Goal: Navigation & Orientation: Find specific page/section

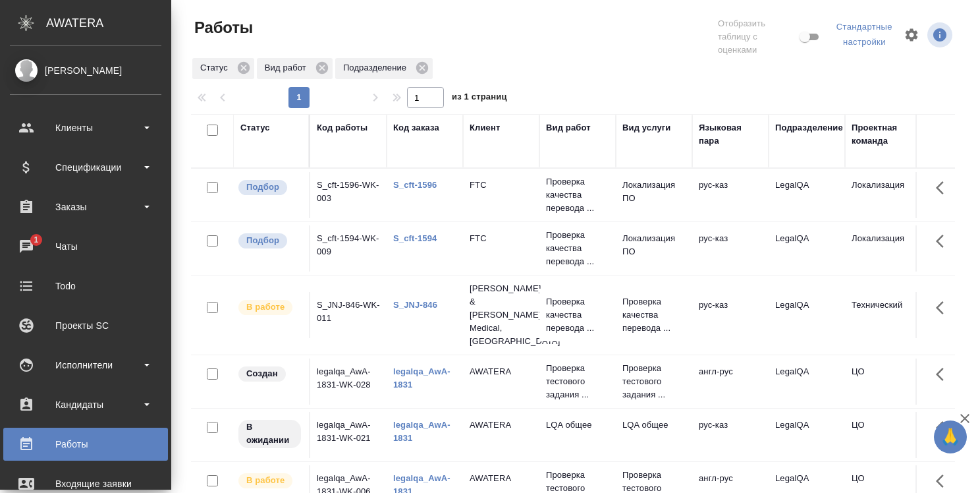
click at [32, 237] on div "Чаты" at bounding box center [85, 246] width 151 height 20
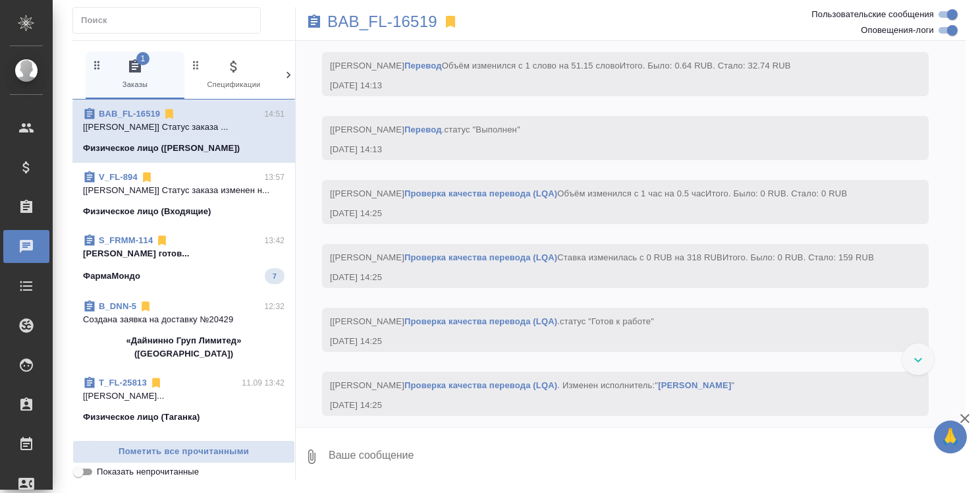
scroll to position [4070, 0]
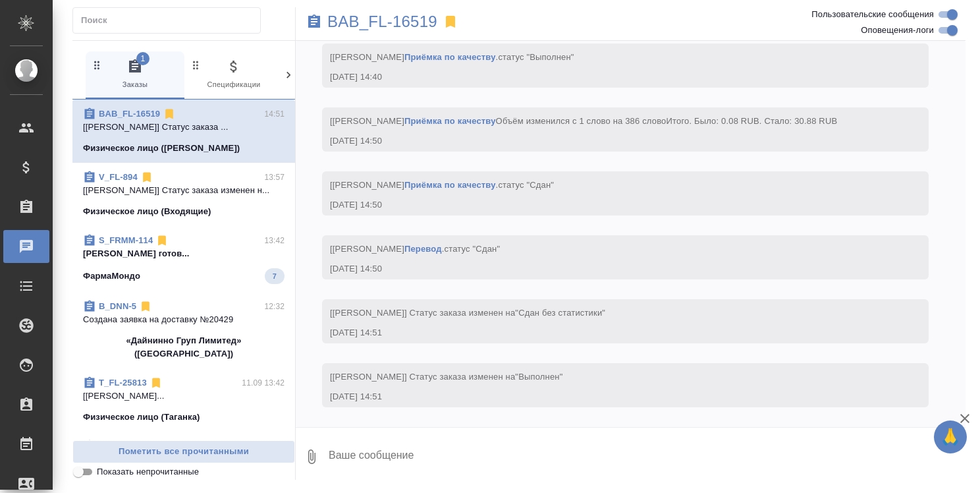
click at [155, 113] on link "BAB_FL-16519" at bounding box center [129, 114] width 61 height 10
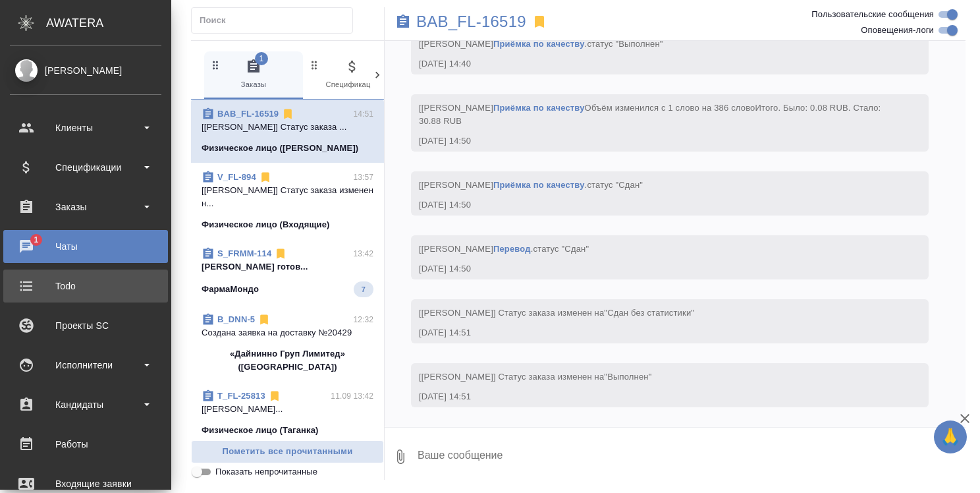
scroll to position [66, 0]
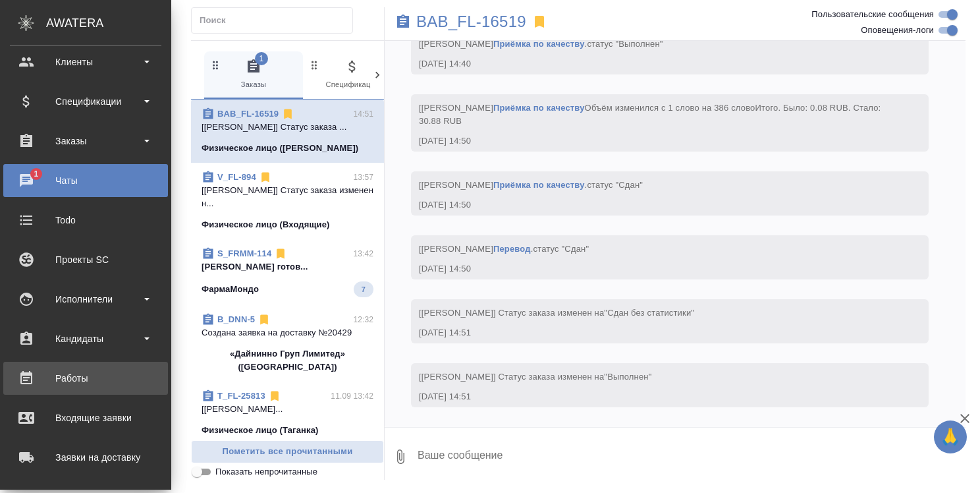
click at [73, 379] on div "Работы" at bounding box center [85, 378] width 151 height 20
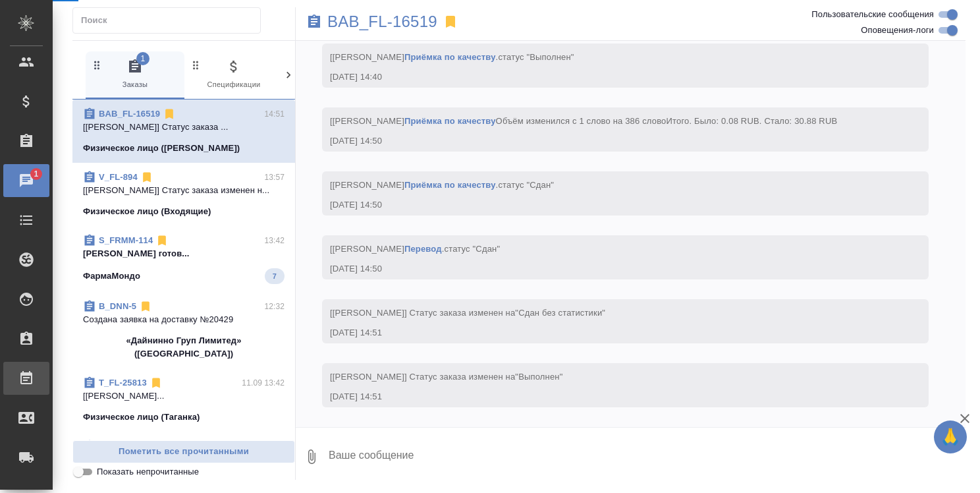
scroll to position [4070, 0]
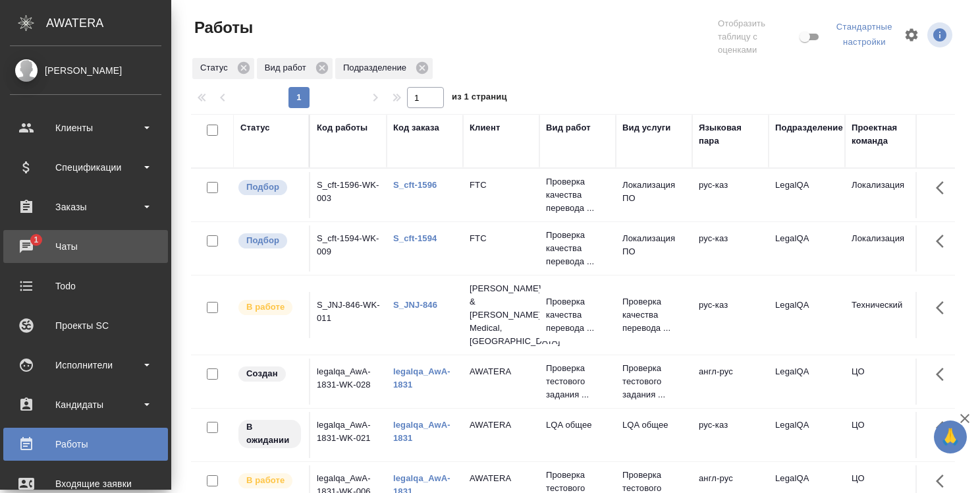
click at [33, 244] on div "Чаты" at bounding box center [85, 246] width 151 height 20
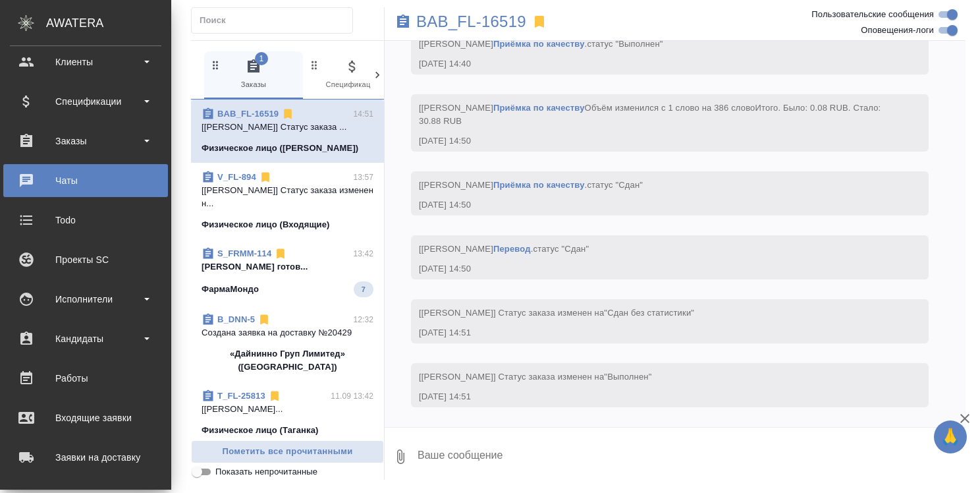
scroll to position [4175, 0]
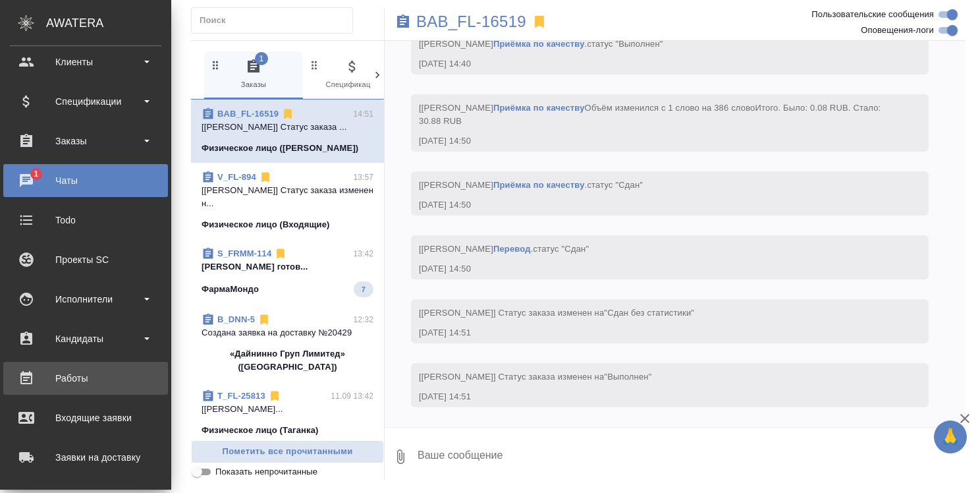
click at [73, 377] on div "Работы" at bounding box center [85, 378] width 151 height 20
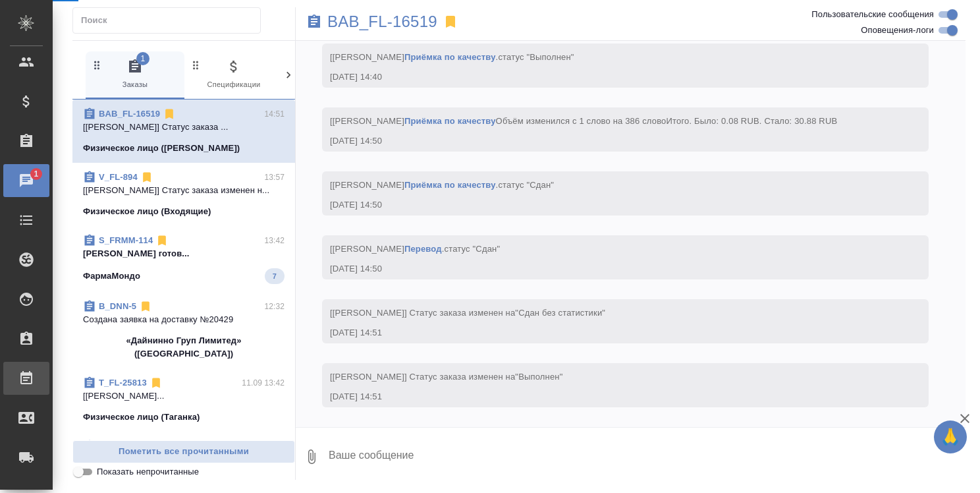
scroll to position [4070, 0]
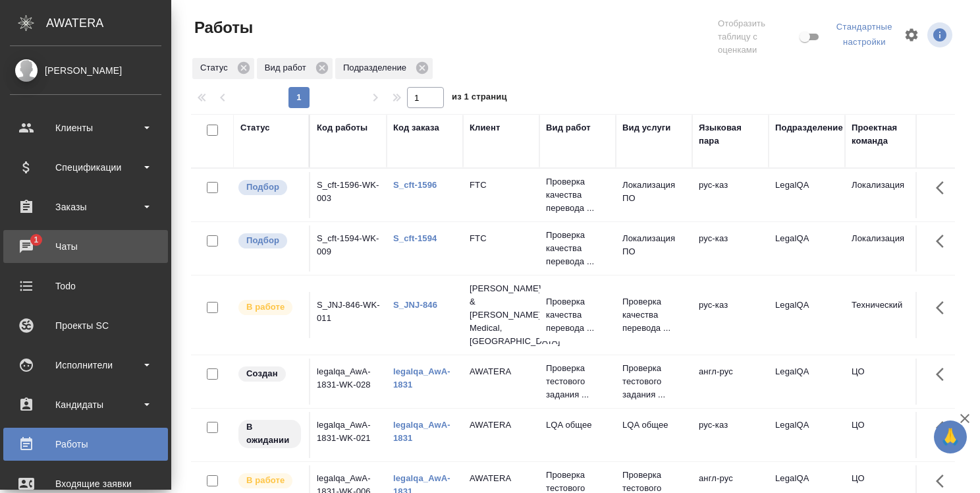
click at [32, 246] on div "Чаты" at bounding box center [85, 246] width 151 height 20
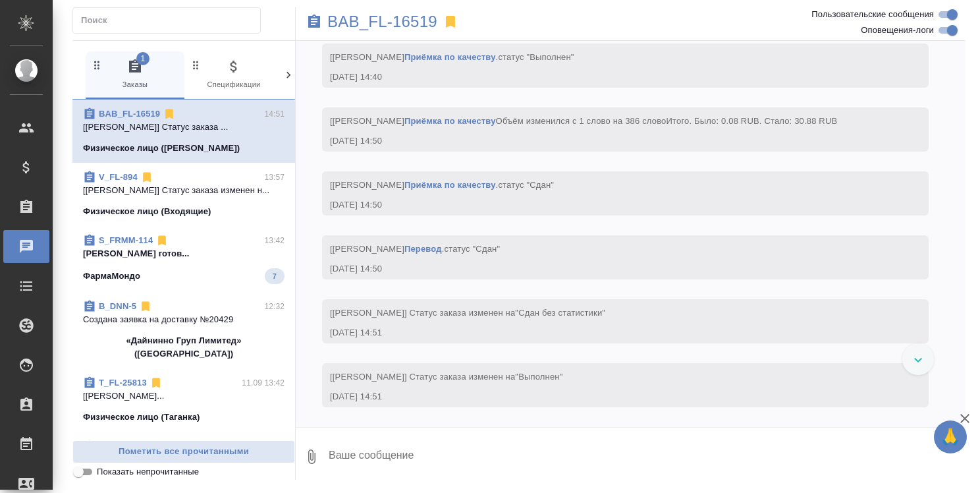
scroll to position [4070, 0]
